Goal: Find specific page/section: Find specific page/section

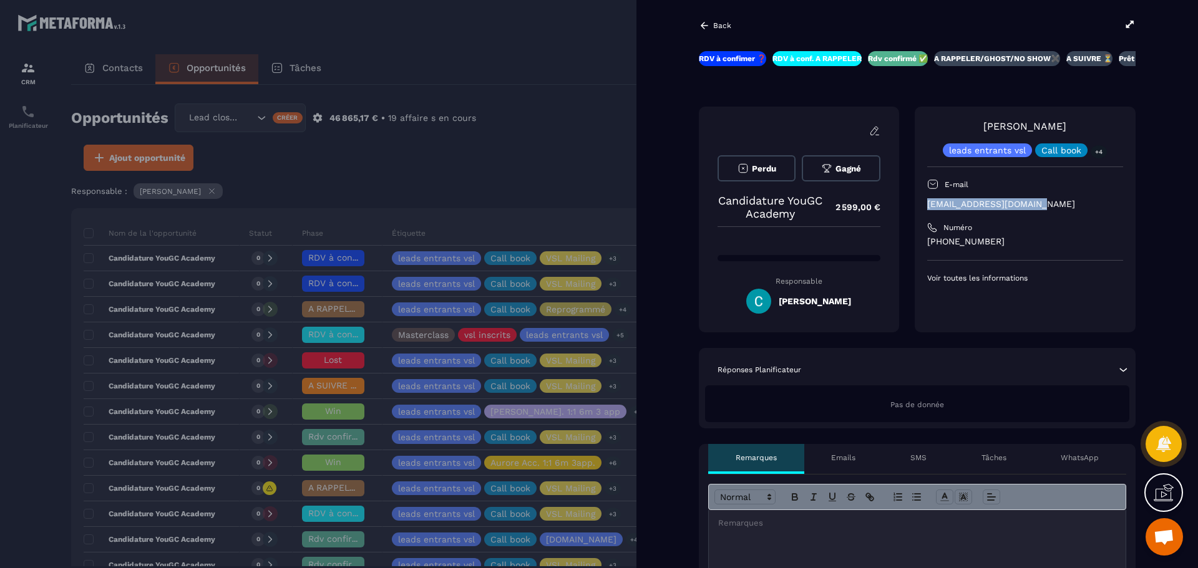
scroll to position [319, 0]
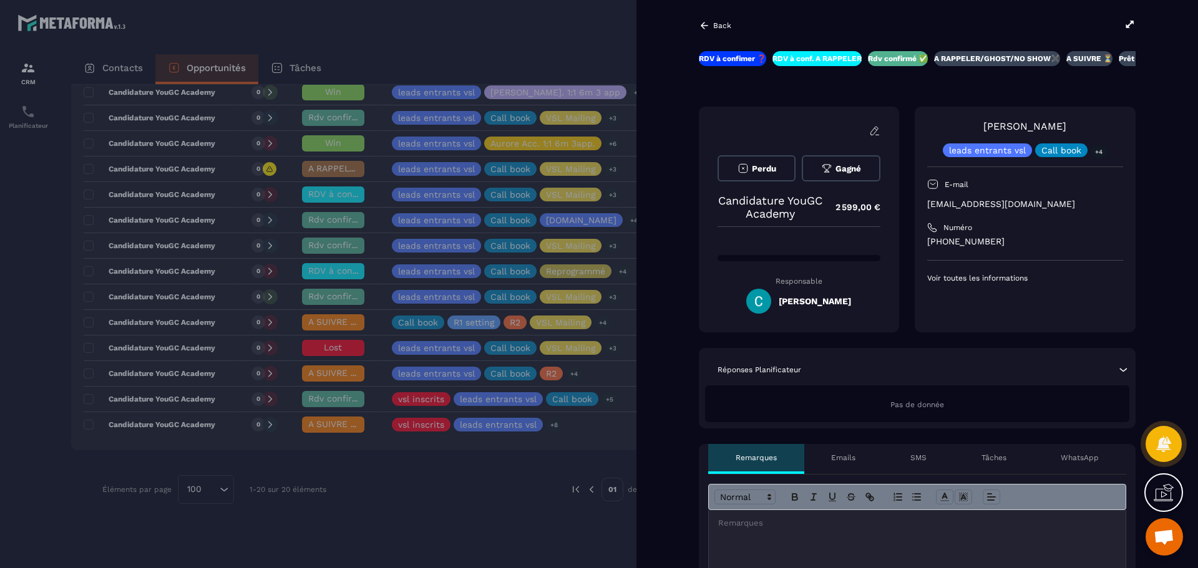
click at [448, 112] on div at bounding box center [599, 284] width 1198 height 568
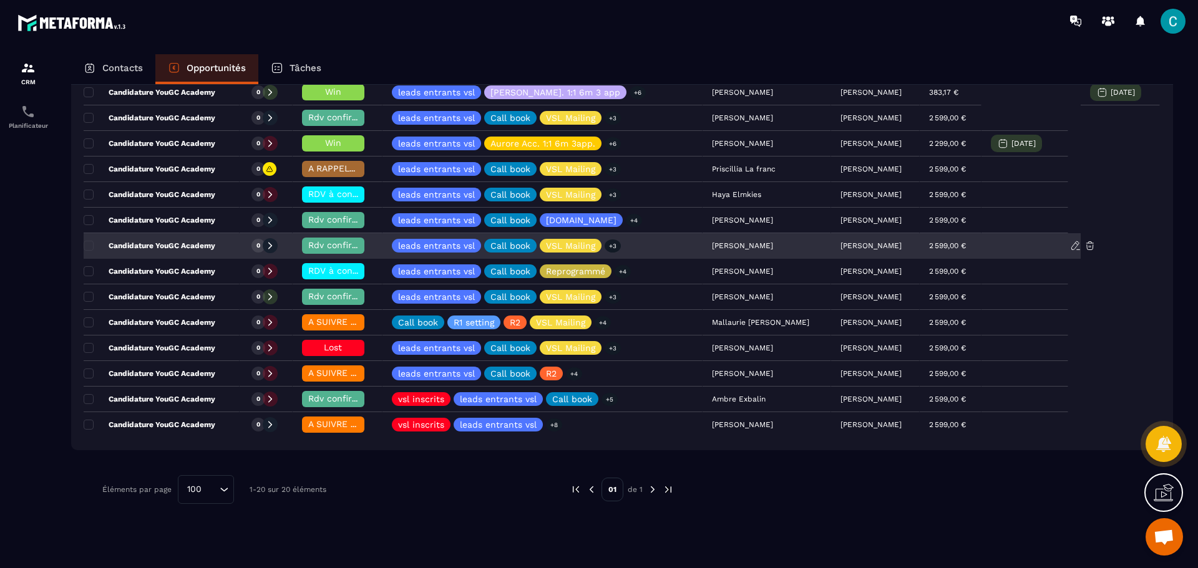
click at [702, 245] on div "Justine Gentet" at bounding box center [766, 246] width 128 height 25
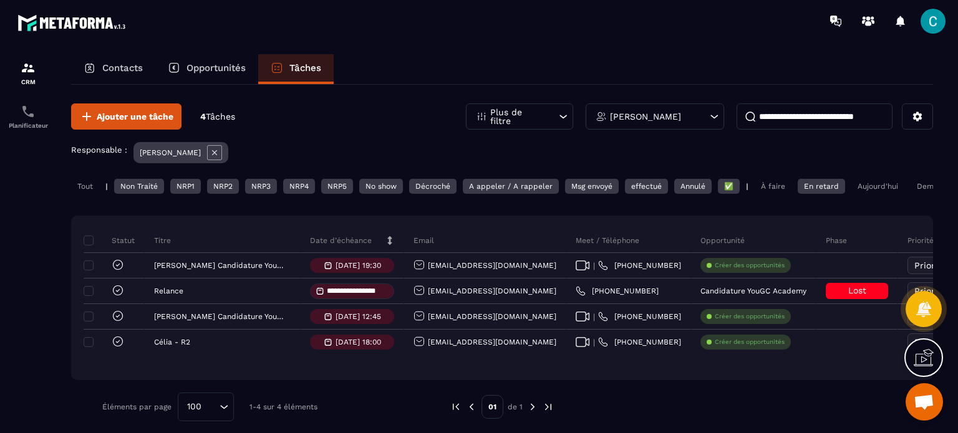
scroll to position [19, 0]
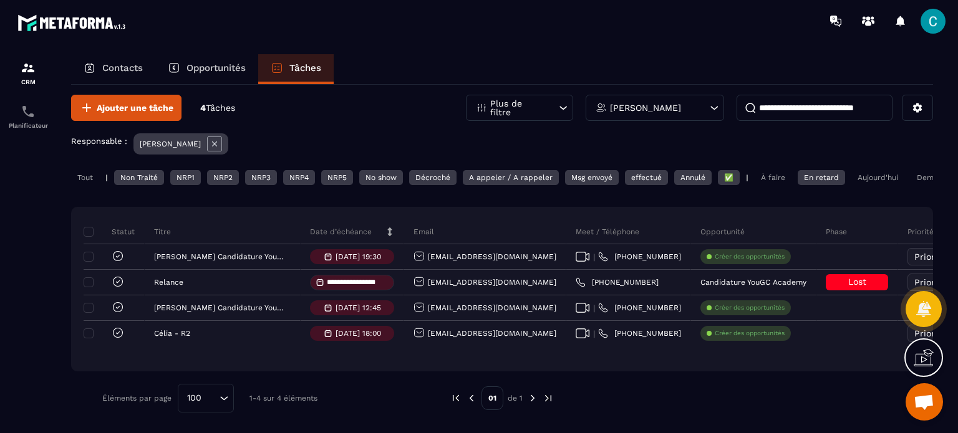
click at [866, 173] on div "Aujourd'hui" at bounding box center [877, 177] width 53 height 15
